Goal: Ask a question: Seek information or help from site administrators or community

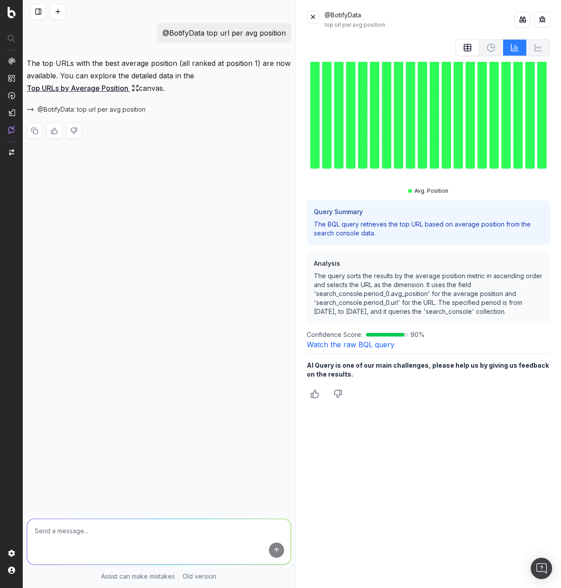
click at [180, 271] on div "@BotifyData top url per avg position The top URLs with the best average positio…" at bounding box center [158, 294] width 271 height 588
click at [220, 35] on p "@BotifyData top url per avg position" at bounding box center [223, 33] width 123 height 12
copy p "@BotifyData top url per avg position"
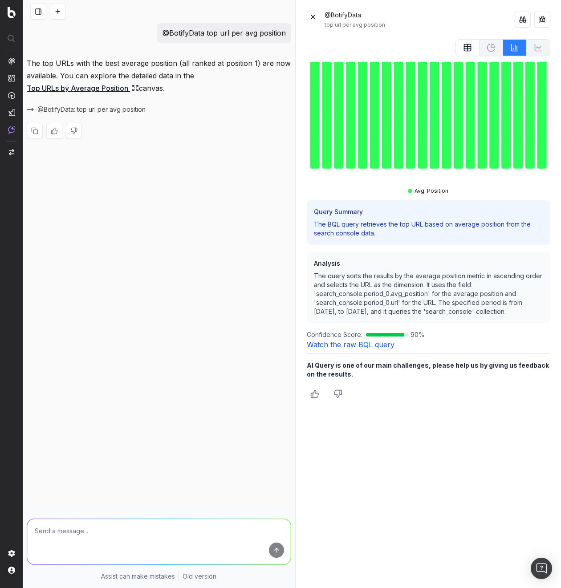
click at [168, 271] on div "@BotifyData top url per avg position The top URLs with the best average positio…" at bounding box center [158, 294] width 271 height 588
click at [141, 538] on textarea at bounding box center [158, 541] width 263 height 45
paste textarea "@BotifyData top url per avg position"
type textarea "@BotifyData top url per ctr"
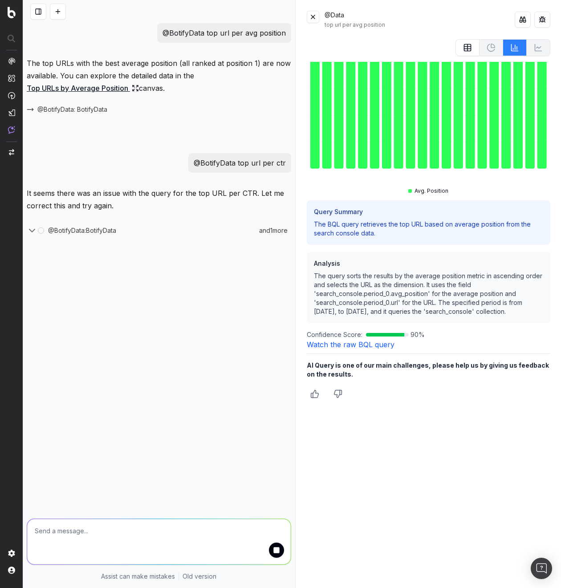
click at [34, 231] on icon "button" at bounding box center [32, 230] width 11 height 11
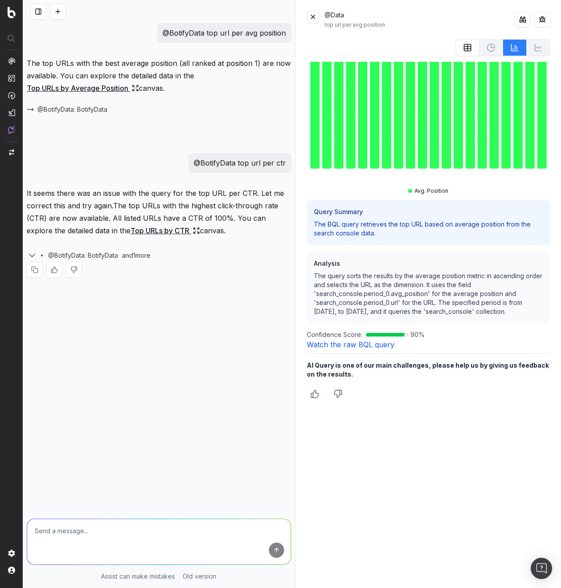
click at [130, 229] on link "Top URLs by CTR" at bounding box center [164, 230] width 69 height 12
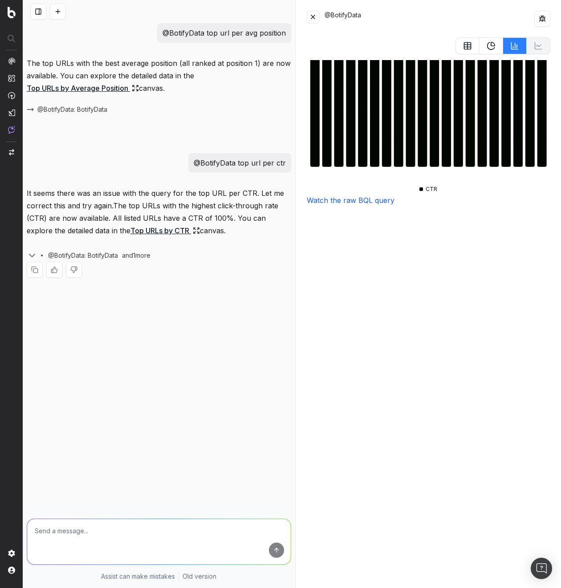
click at [468, 45] on icon at bounding box center [467, 45] width 7 height 0
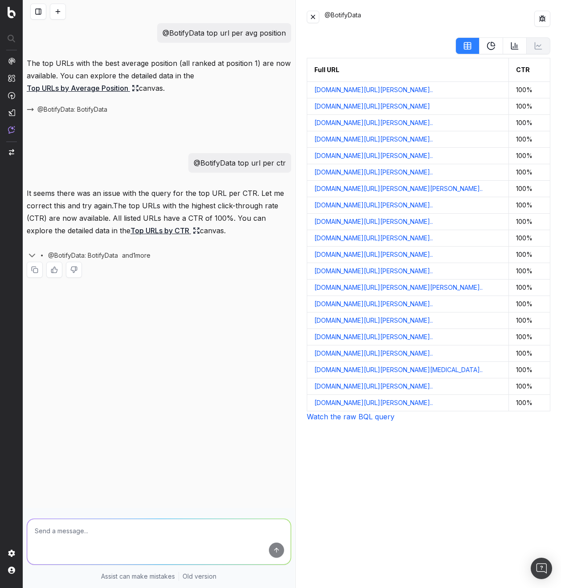
click at [227, 33] on p "@BotifyData top url per avg position" at bounding box center [223, 33] width 123 height 12
copy p "@BotifyData top url per avg position"
click at [52, 14] on button at bounding box center [58, 12] width 16 height 16
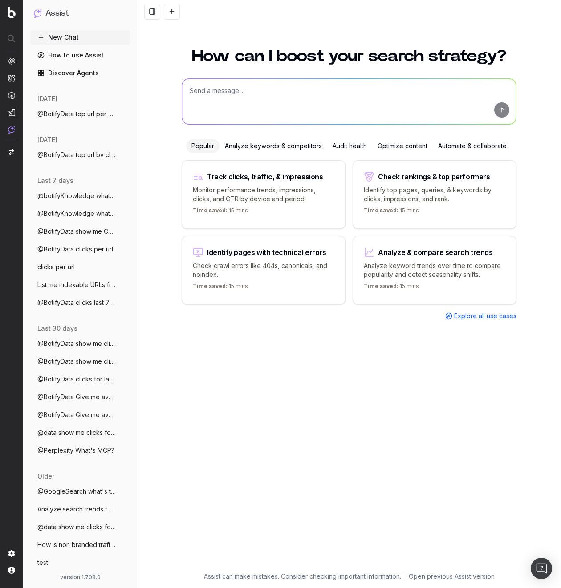
click at [242, 87] on textarea at bounding box center [349, 101] width 334 height 45
paste textarea "@BotifyData top url per avg position"
type textarea "@BotifyData top url per avg position"
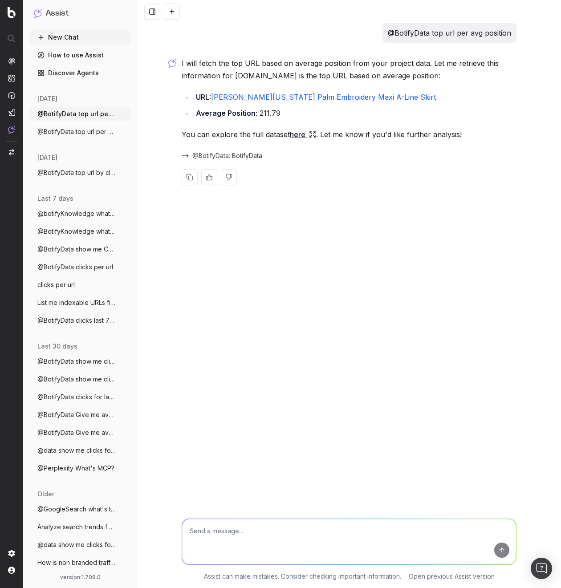
click at [299, 136] on link "here" at bounding box center [303, 134] width 26 height 12
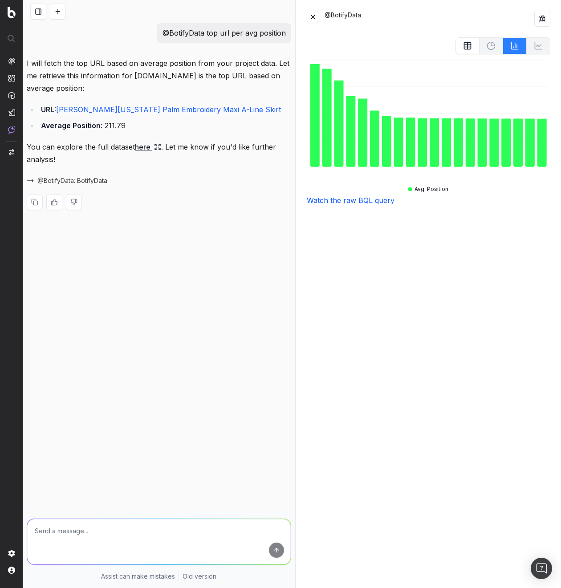
click at [463, 44] on icon at bounding box center [467, 45] width 9 height 9
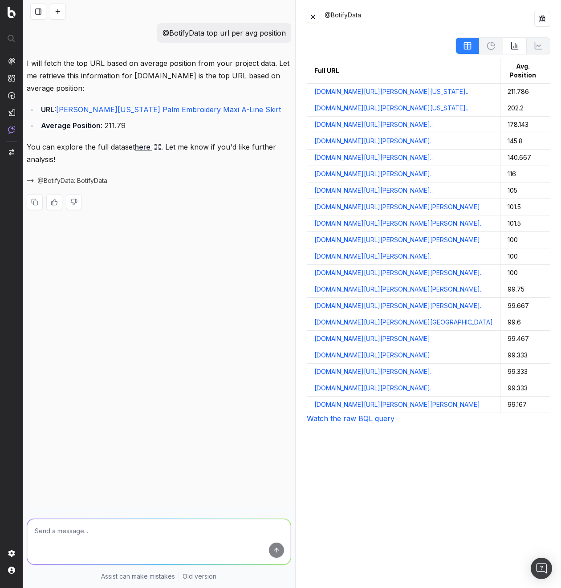
click at [514, 48] on icon at bounding box center [514, 45] width 9 height 9
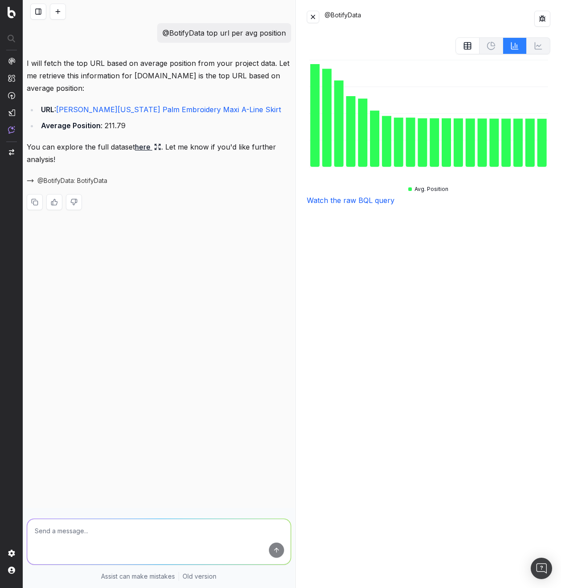
click at [365, 197] on link "Watch the raw BQL query" at bounding box center [351, 200] width 88 height 9
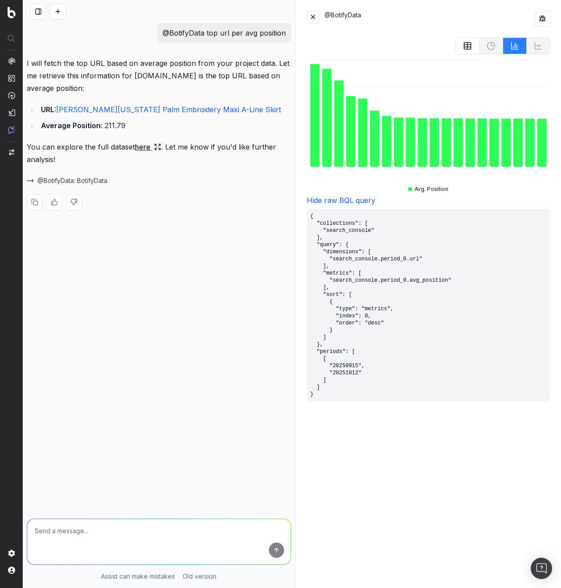
click at [179, 305] on div "@BotifyData top url per avg position I will fetch the top URL based on average …" at bounding box center [158, 294] width 271 height 588
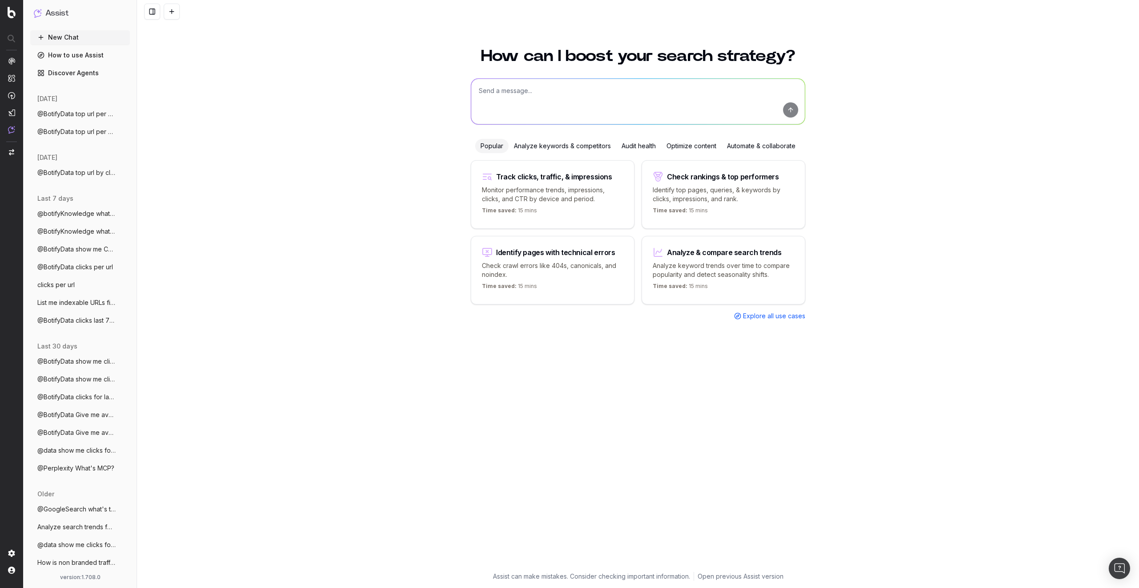
click at [66, 129] on span "@BotifyData top url per avg position" at bounding box center [76, 131] width 78 height 9
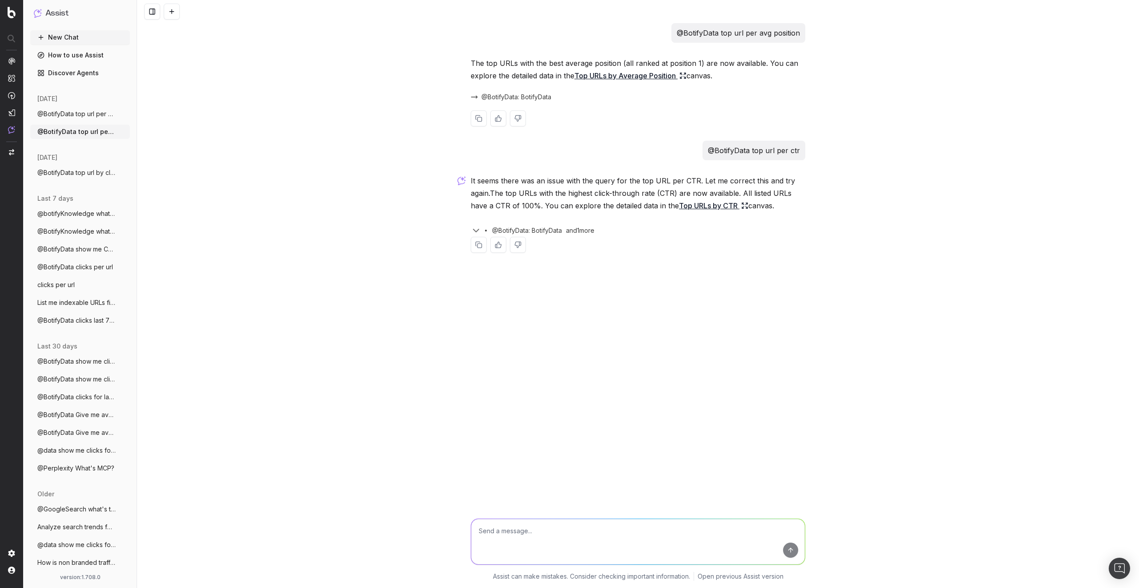
click at [519, 101] on div "@BotifyData: BotifyData" at bounding box center [638, 97] width 335 height 12
click at [528, 93] on span "@BotifyData: BotifyData" at bounding box center [516, 97] width 70 height 9
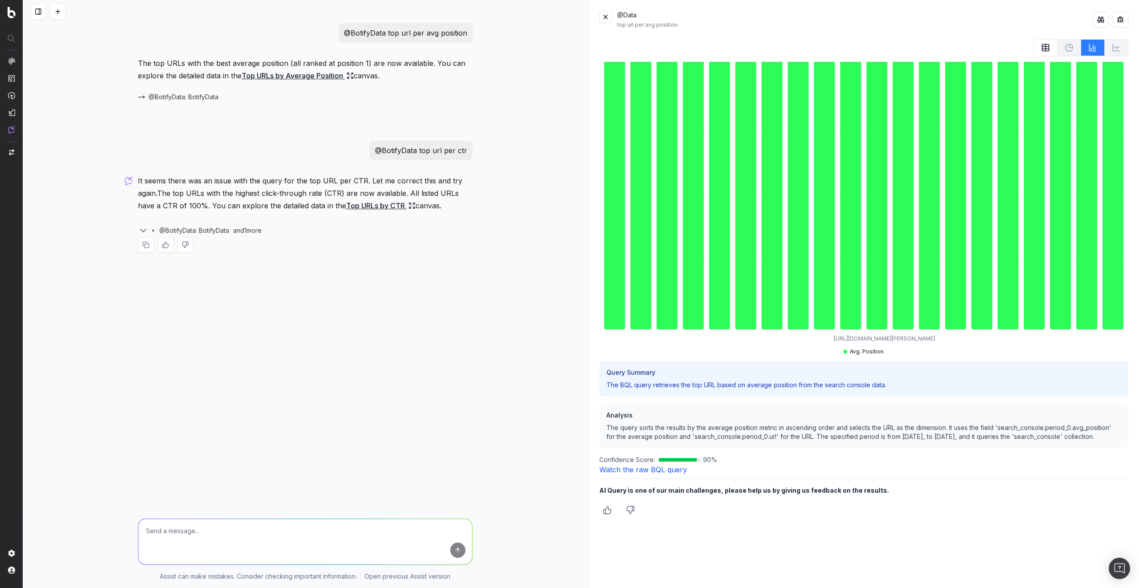
click at [560, 474] on link "Watch the raw BQL query" at bounding box center [643, 469] width 88 height 9
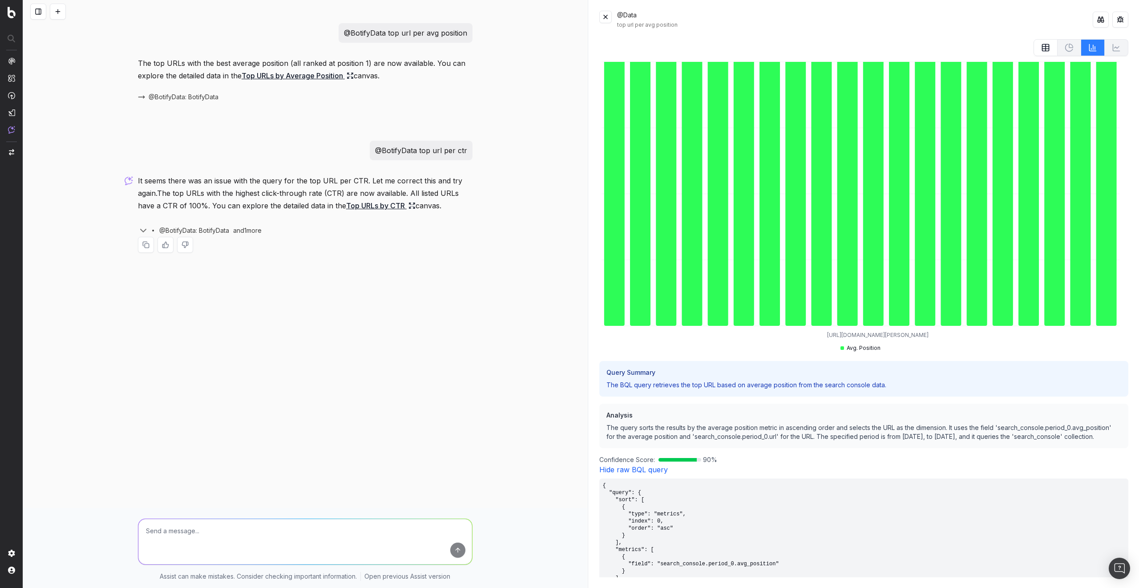
click at [560, 46] on icon at bounding box center [1045, 47] width 9 height 9
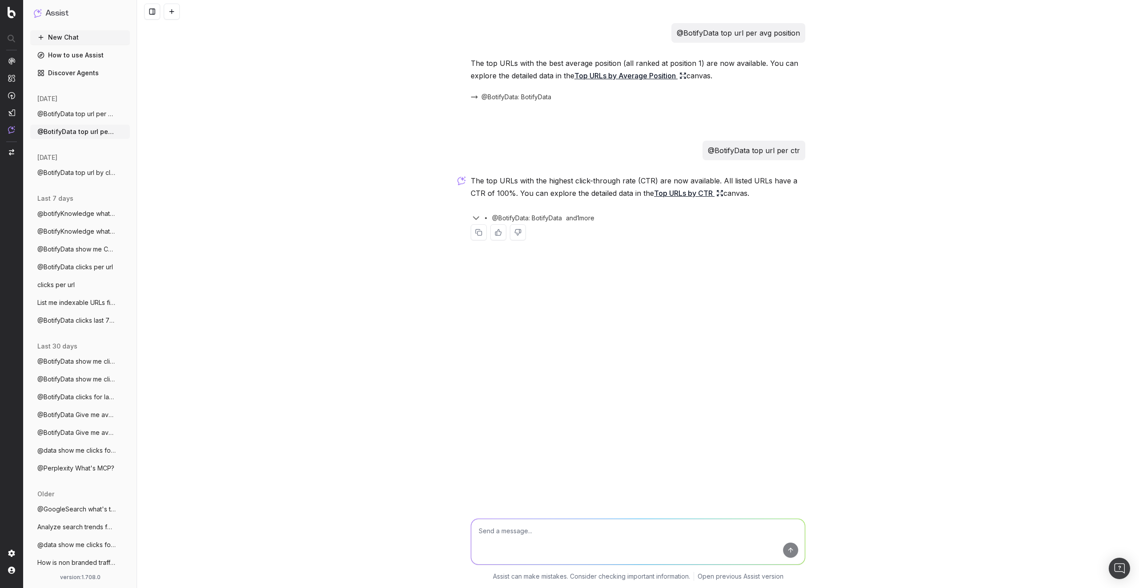
click at [54, 113] on span "@BotifyData top url per avg position" at bounding box center [76, 113] width 78 height 9
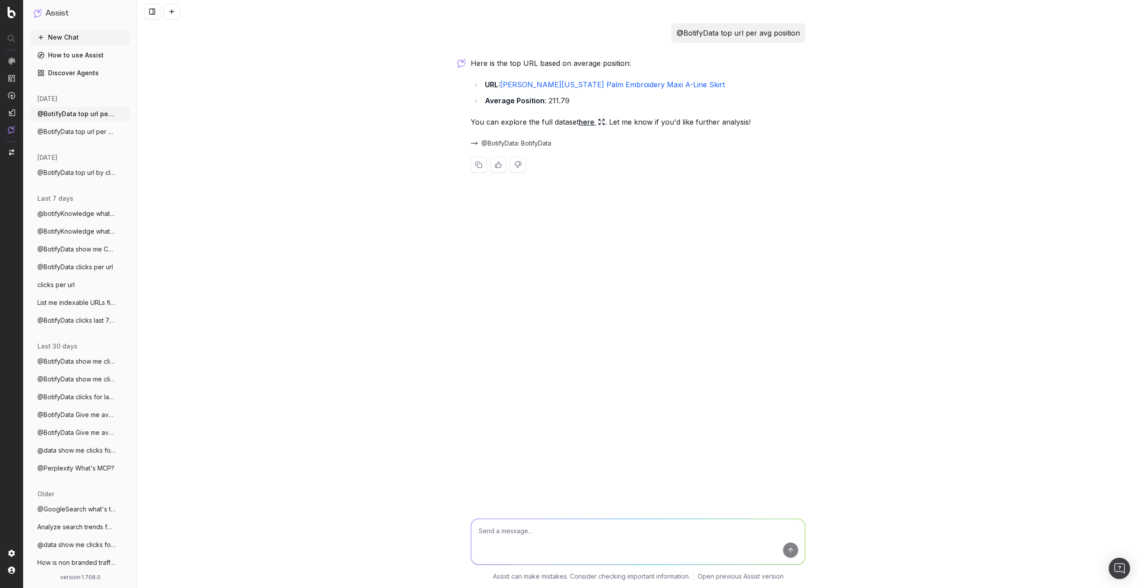
click at [523, 142] on span "@BotifyData: BotifyData" at bounding box center [516, 143] width 70 height 9
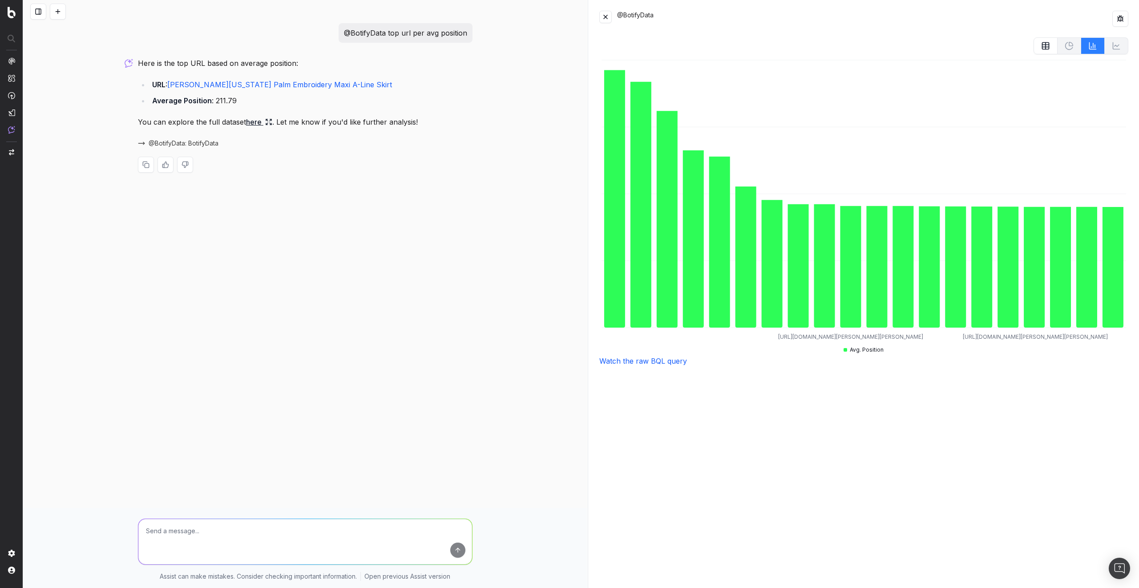
click at [1051, 46] on button at bounding box center [1046, 45] width 24 height 17
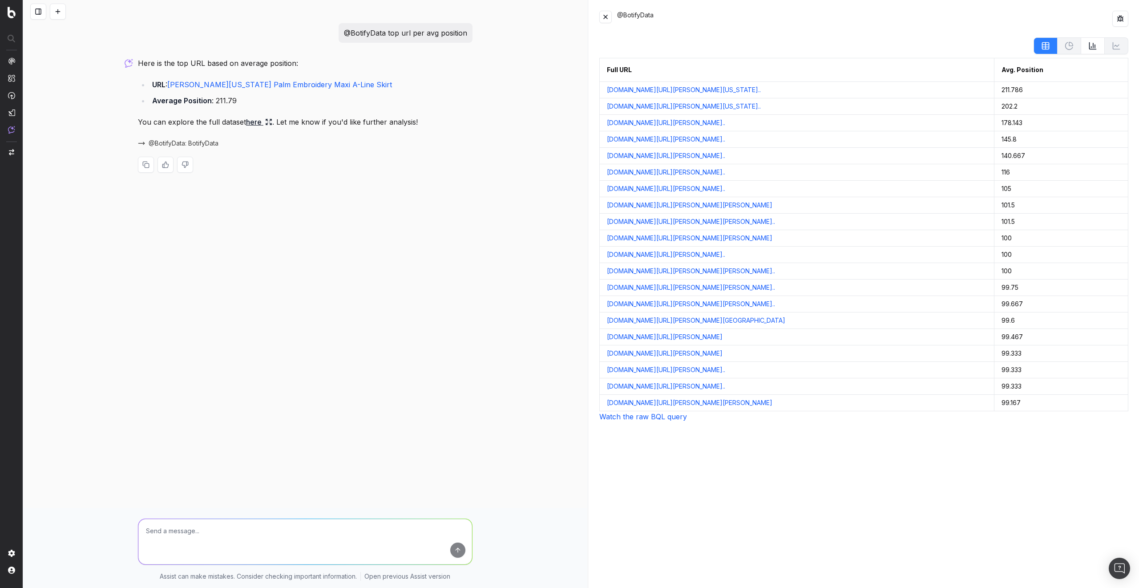
click at [619, 421] on link "Watch the raw BQL query" at bounding box center [643, 416] width 88 height 9
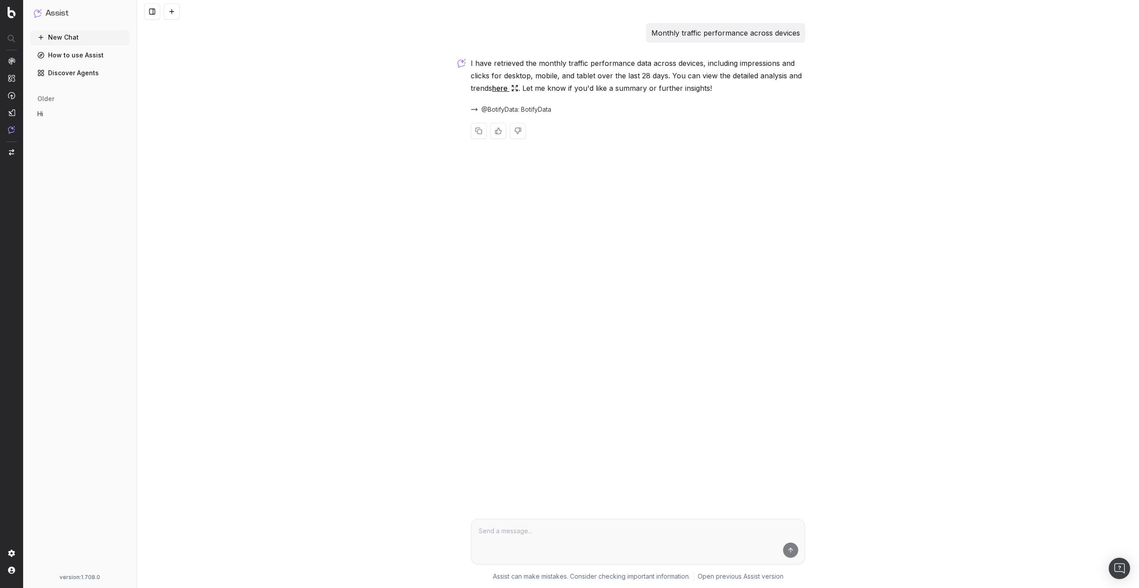
click at [931, 84] on div "Monthly traffic performance across devices I have retrieved the monthly traffic…" at bounding box center [638, 294] width 1002 height 588
click at [532, 111] on span "@BotifyData: BotifyData" at bounding box center [516, 109] width 70 height 9
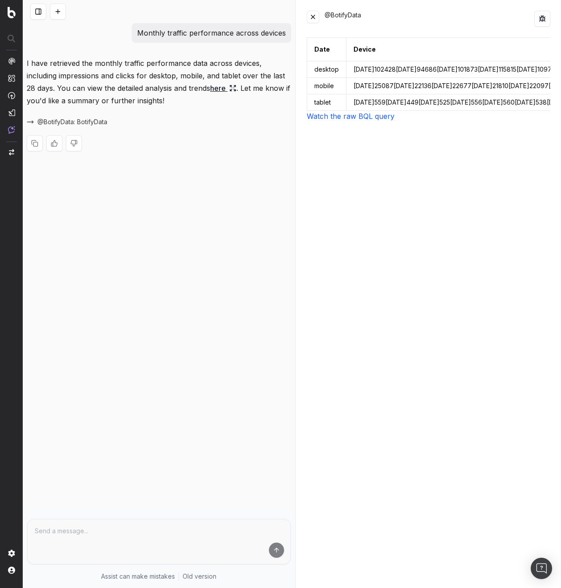
click at [367, 121] on link "Watch the raw BQL query" at bounding box center [351, 116] width 88 height 9
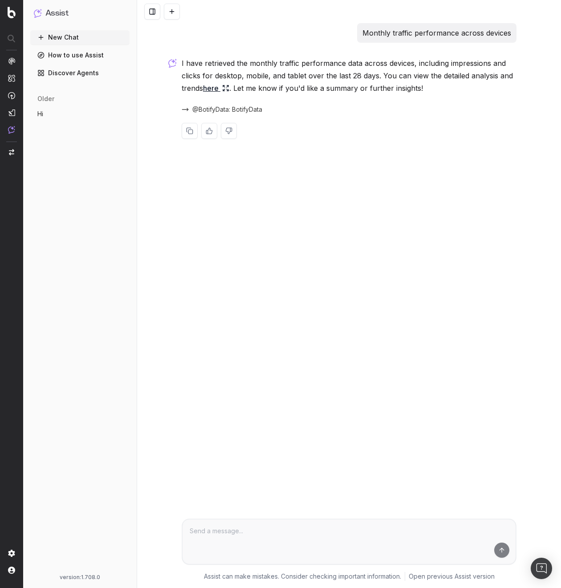
click at [404, 259] on div "Monthly traffic performance across devices I have retrieved the monthly traffic…" at bounding box center [349, 294] width 424 height 588
click at [397, 244] on div "Monthly traffic performance across devices I have retrieved the monthly traffic…" at bounding box center [349, 294] width 424 height 588
click at [243, 105] on span "@BotifyData: BotifyData" at bounding box center [227, 109] width 70 height 9
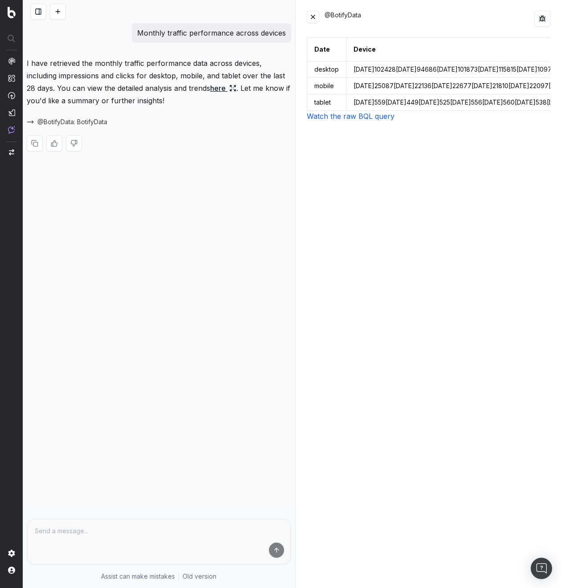
scroll to position [0, 30]
click at [459, 211] on div "Date Device Impressions Clicks desktop [DATE] 102428 [DATE] 94686 [DATE] 101873…" at bounding box center [428, 307] width 243 height 540
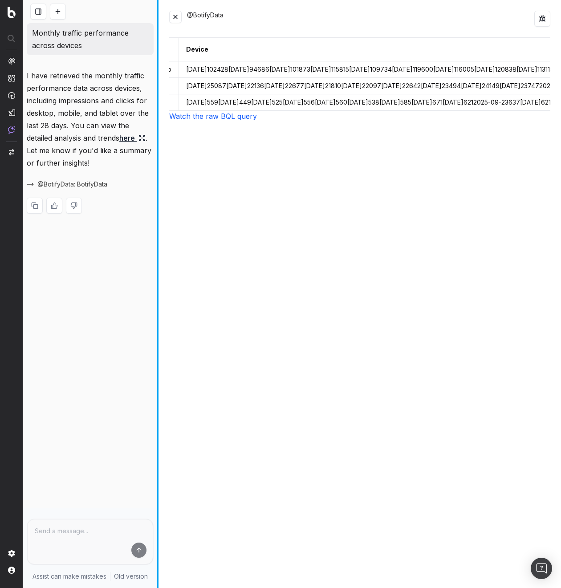
click at [146, 130] on div "Monthly traffic performance across devices I have retrieved the monthly traffic…" at bounding box center [292, 294] width 538 height 588
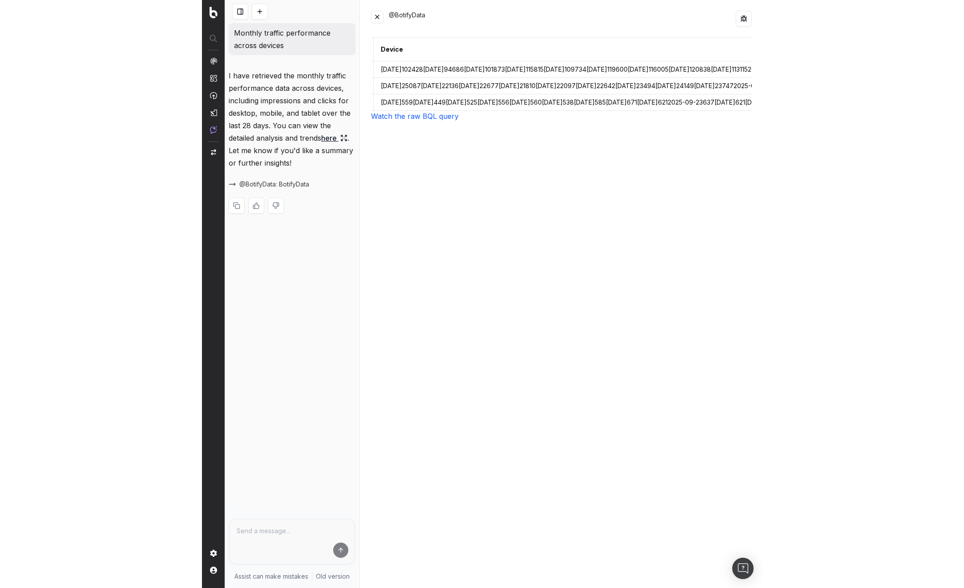
scroll to position [0, 0]
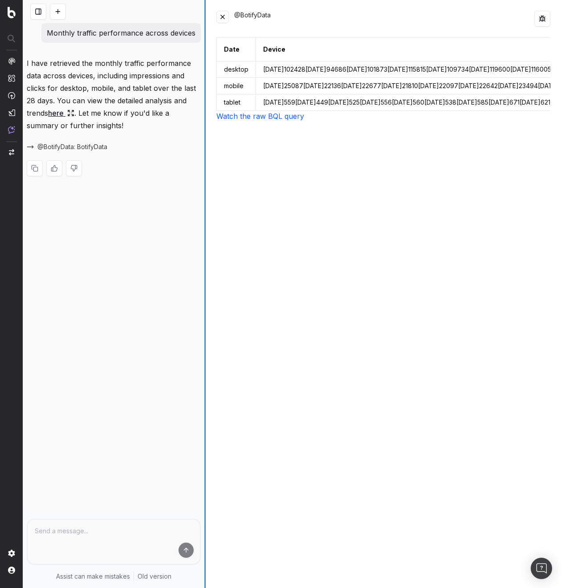
click at [206, 168] on div at bounding box center [204, 294] width 1 height 588
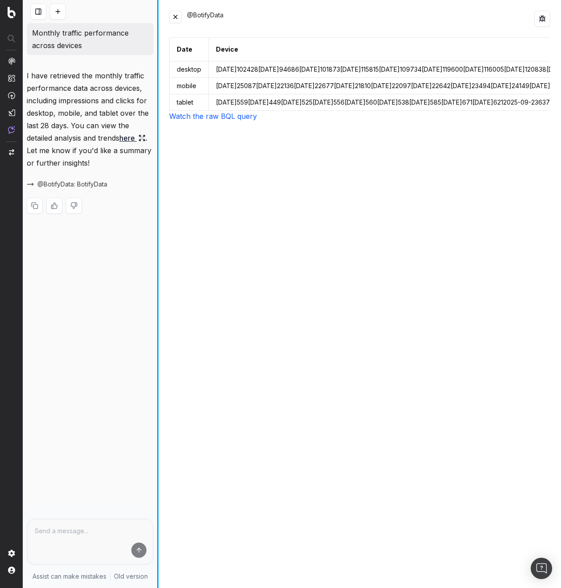
click at [141, 190] on div "Monthly traffic performance across devices I have retrieved the monthly traffic…" at bounding box center [292, 294] width 538 height 588
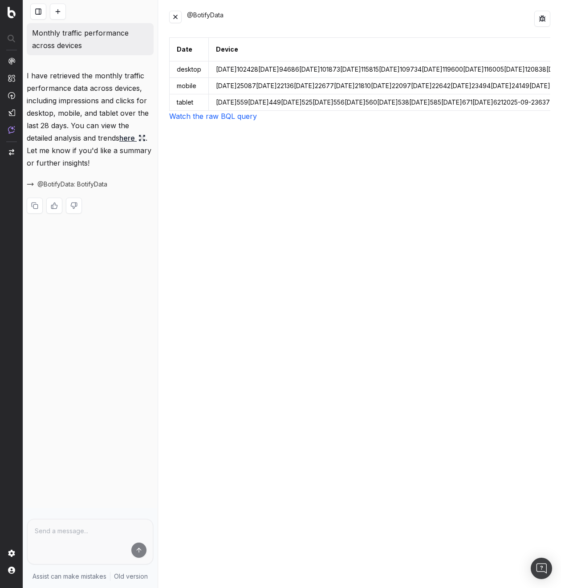
click at [227, 121] on link "Watch the raw BQL query" at bounding box center [213, 116] width 88 height 9
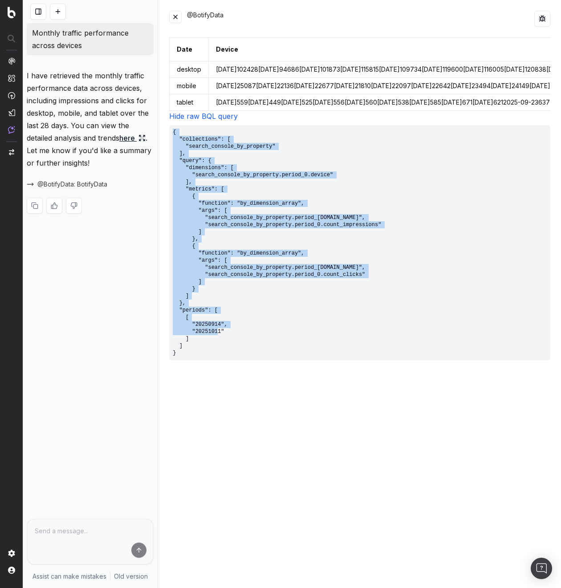
drag, startPoint x: 179, startPoint y: 360, endPoint x: 171, endPoint y: 134, distance: 226.2
click at [171, 134] on pre "{ "collections": [ "search_console_by_property" ], "query": { "dimensions": [ "…" at bounding box center [359, 242] width 381 height 235
copy pre "{ "collections": [ "search_console_by_property" ], "query": { "dimensions": [ "…"
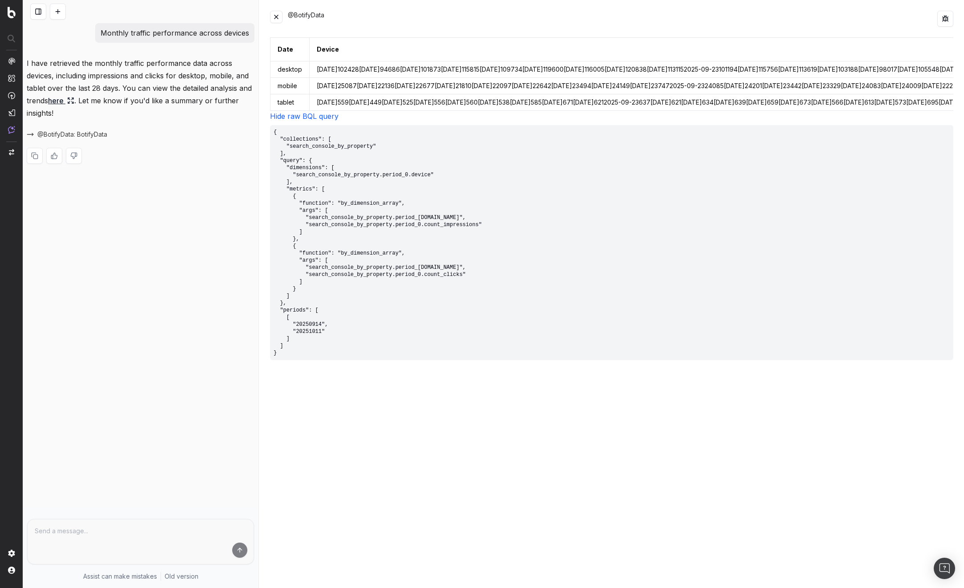
drag, startPoint x: 192, startPoint y: 432, endPoint x: 168, endPoint y: 436, distance: 24.7
click at [173, 440] on div "Monthly traffic performance across devices I have retrieved the monthly traffic…" at bounding box center [140, 294] width 235 height 588
click at [185, 32] on p "Monthly traffic performance across devices" at bounding box center [175, 33] width 149 height 12
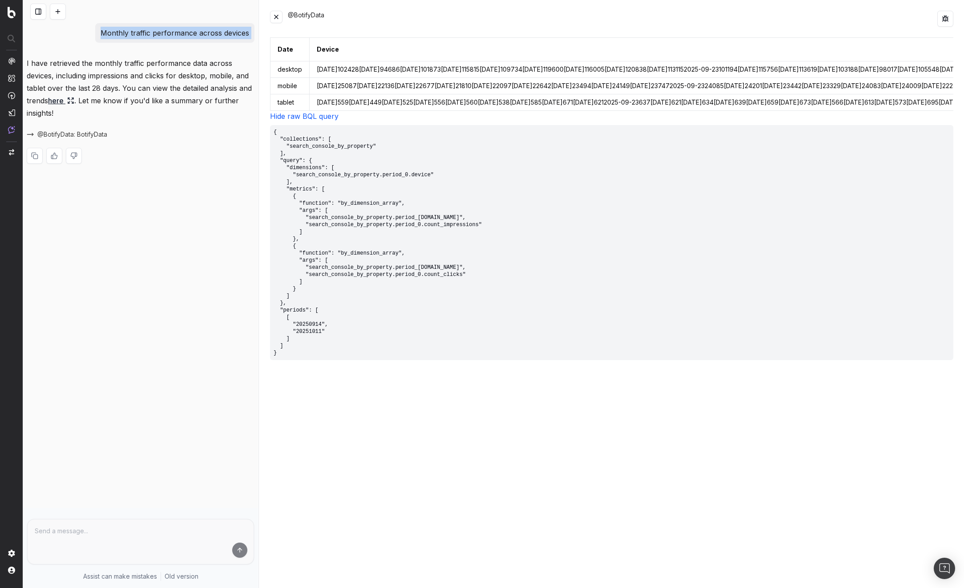
copy p "Monthly traffic performance across devices"
